Goal: Go to known website: Access a specific website the user already knows

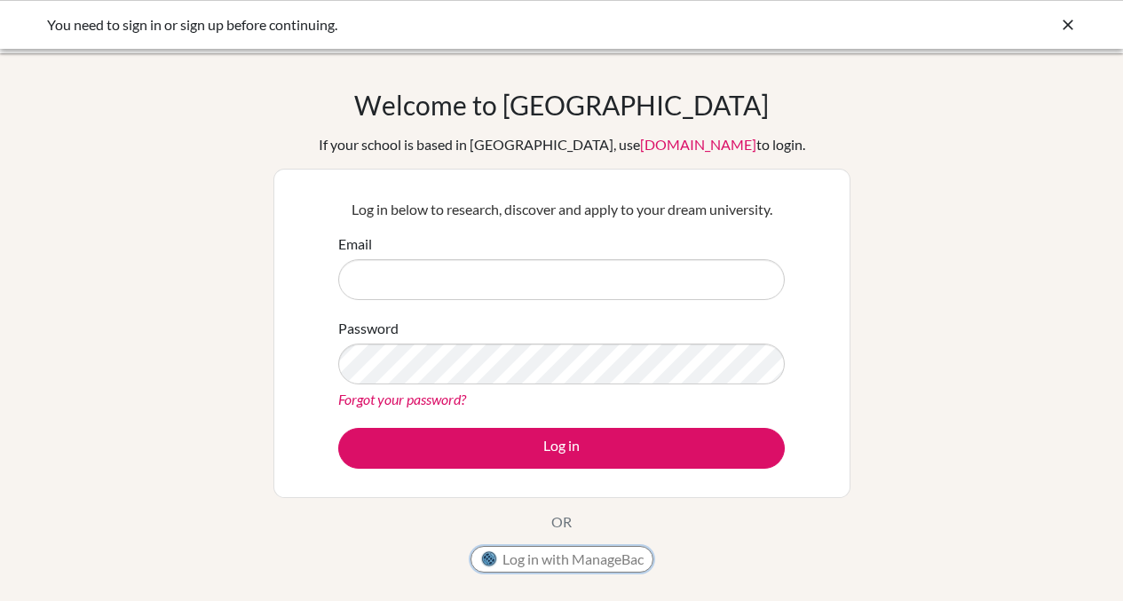
click at [523, 569] on button "Log in with ManageBac" at bounding box center [562, 559] width 183 height 27
click at [504, 560] on button "Log in with ManageBac" at bounding box center [562, 559] width 183 height 27
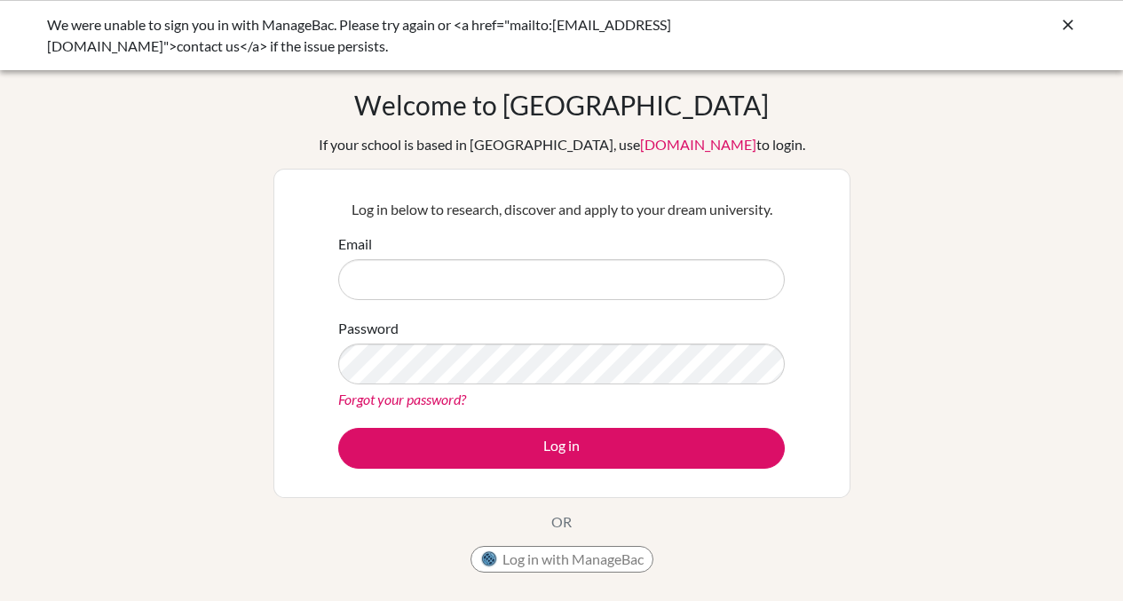
click at [579, 265] on input "Email" at bounding box center [561, 279] width 447 height 41
type input "[PERSON_NAME][EMAIL_ADDRESS][PERSON_NAME][DOMAIN_NAME]"
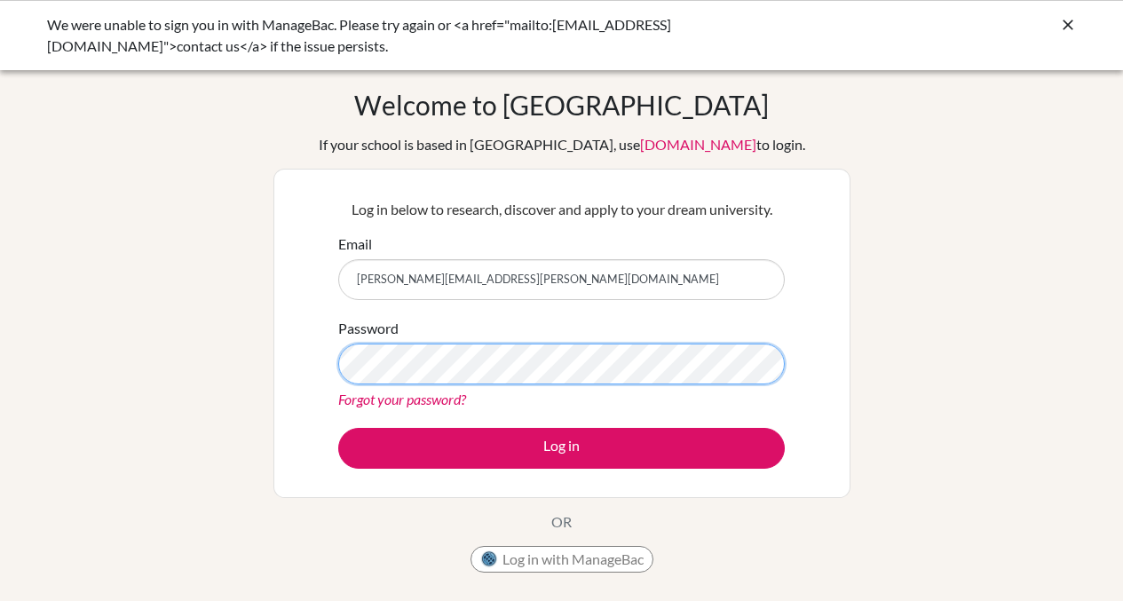
click at [338, 428] on button "Log in" at bounding box center [561, 448] width 447 height 41
